Goal: Information Seeking & Learning: Learn about a topic

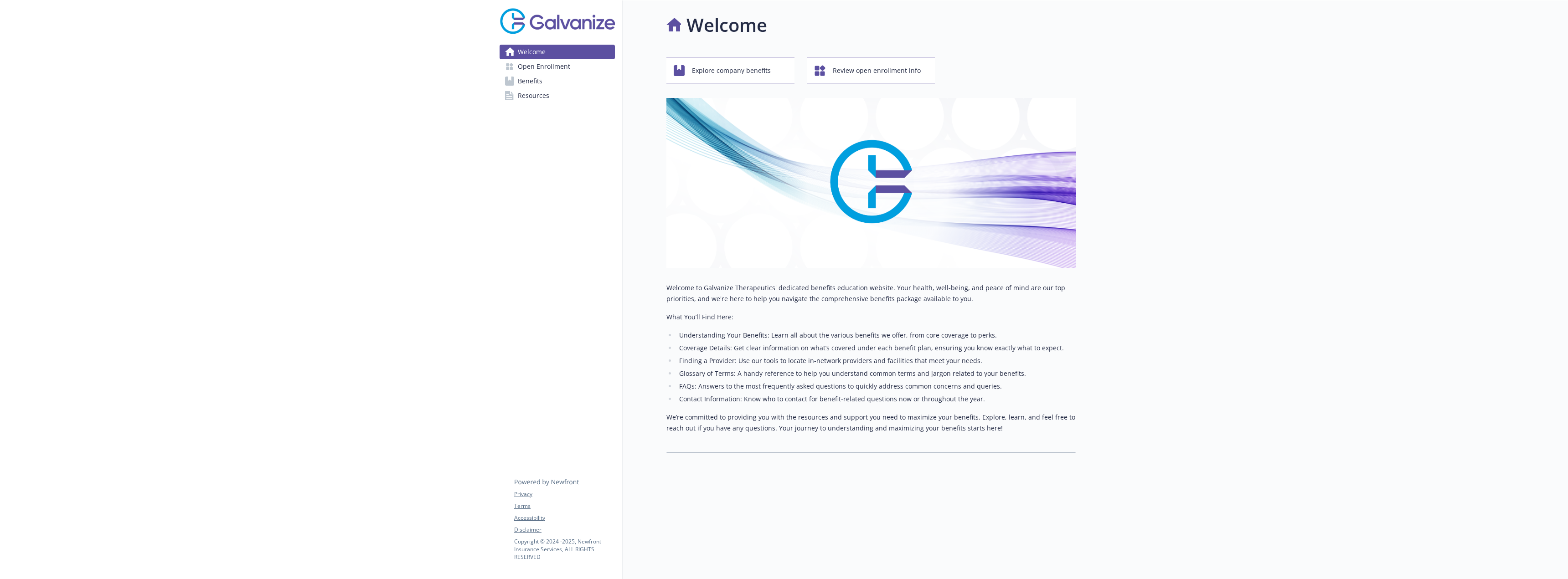
click at [557, 87] on link "Benefits" at bounding box center [558, 80] width 115 height 15
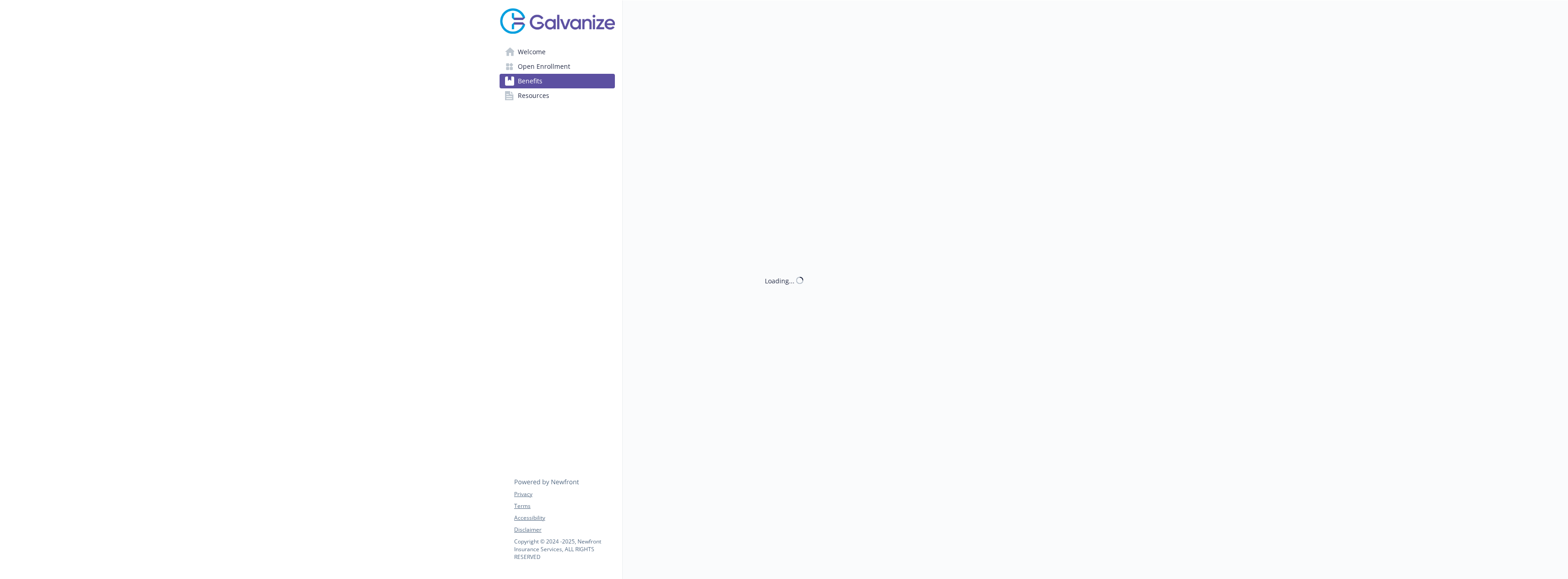
click at [550, 97] on link "Resources" at bounding box center [558, 95] width 115 height 15
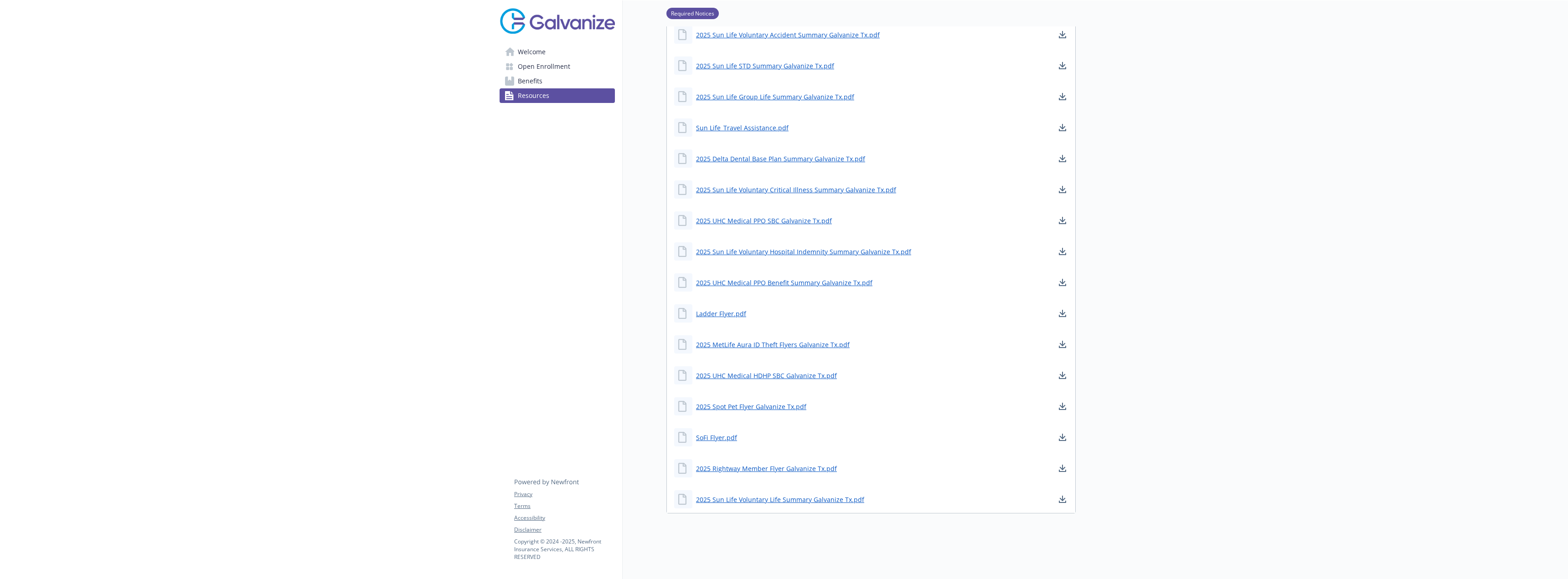
scroll to position [237, 0]
